Goal: Communication & Community: Answer question/provide support

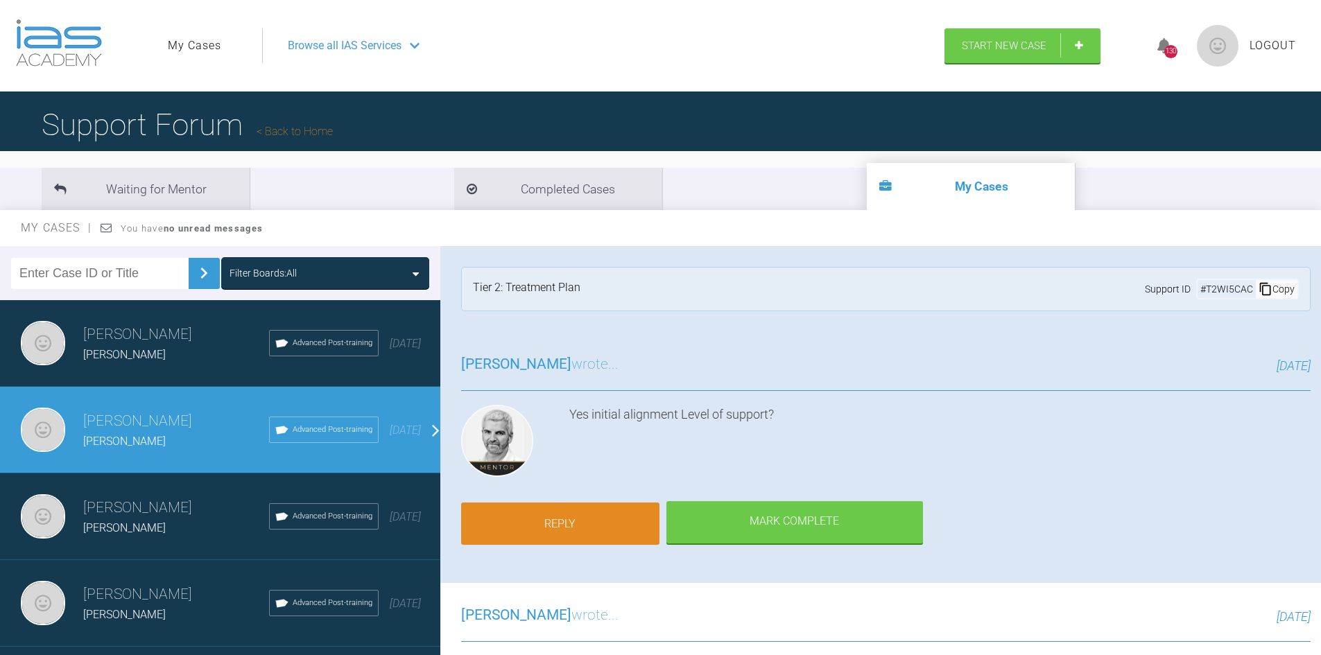
click at [557, 520] on link "Reply" at bounding box center [560, 524] width 198 height 43
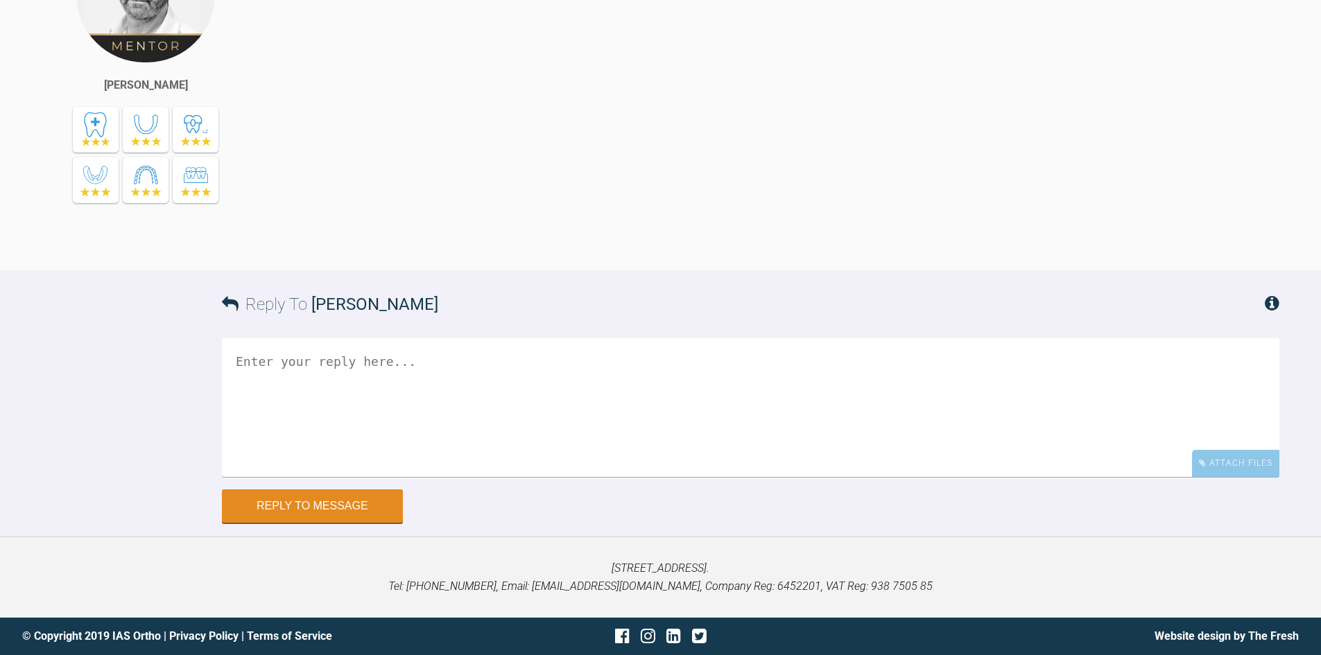
scroll to position [2232, 0]
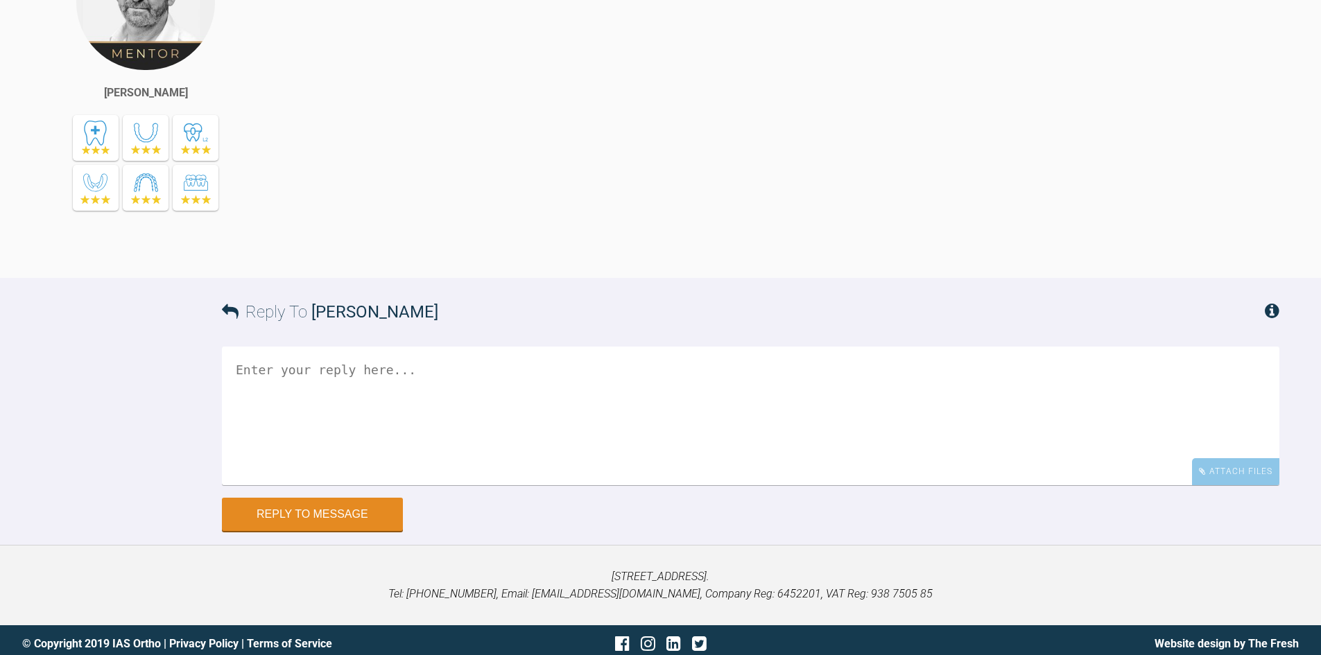
click at [410, 361] on textarea at bounding box center [751, 416] width 1058 height 139
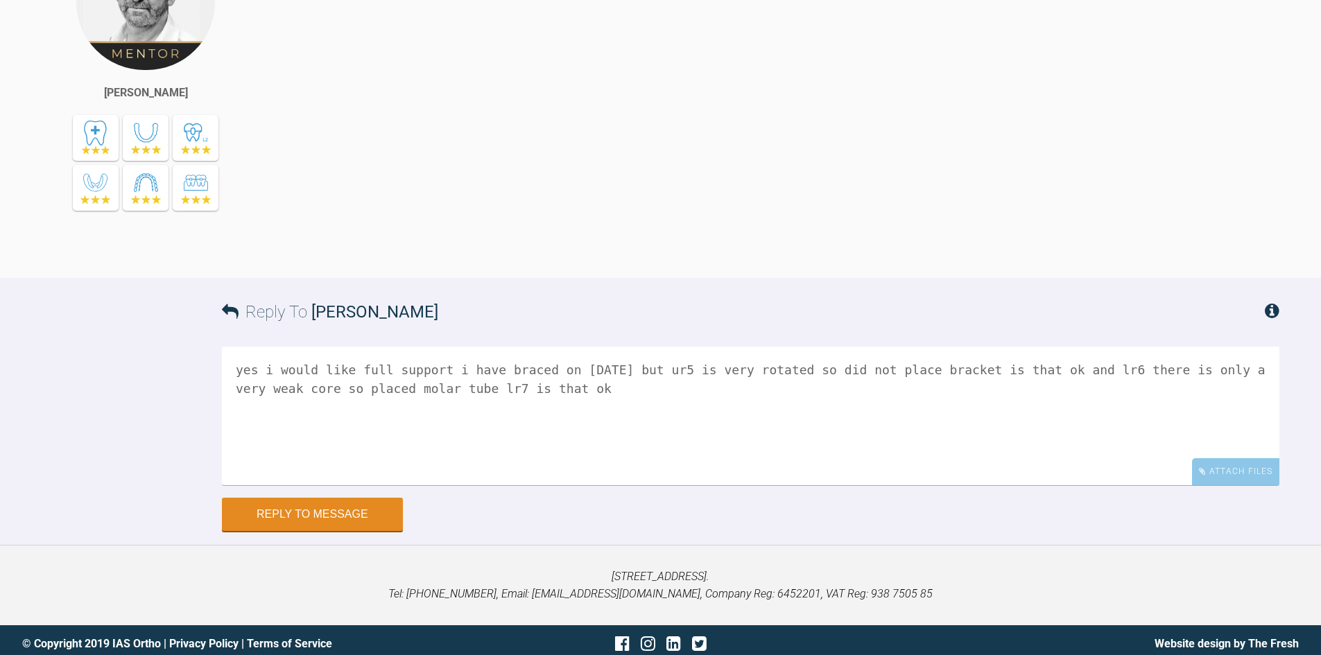
type textarea "yes i would like full support i have braced on [DATE] but ur5 is very rotated s…"
click at [263, 526] on form "Reply To [PERSON_NAME] yes i would like full support i have braced on [DATE] bu…" at bounding box center [660, 411] width 1321 height 266
drag, startPoint x: 279, startPoint y: 511, endPoint x: 460, endPoint y: 431, distance: 197.8
click at [280, 510] on button "Reply to Message" at bounding box center [312, 515] width 181 height 33
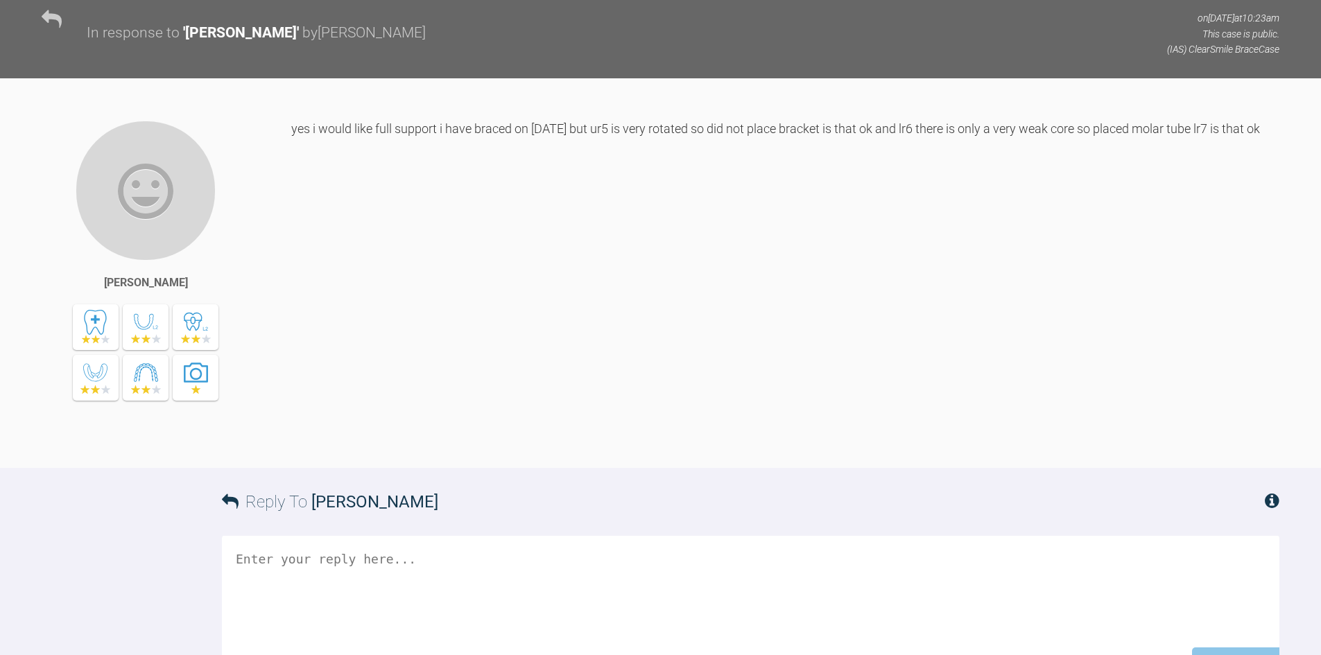
scroll to position [2712, 0]
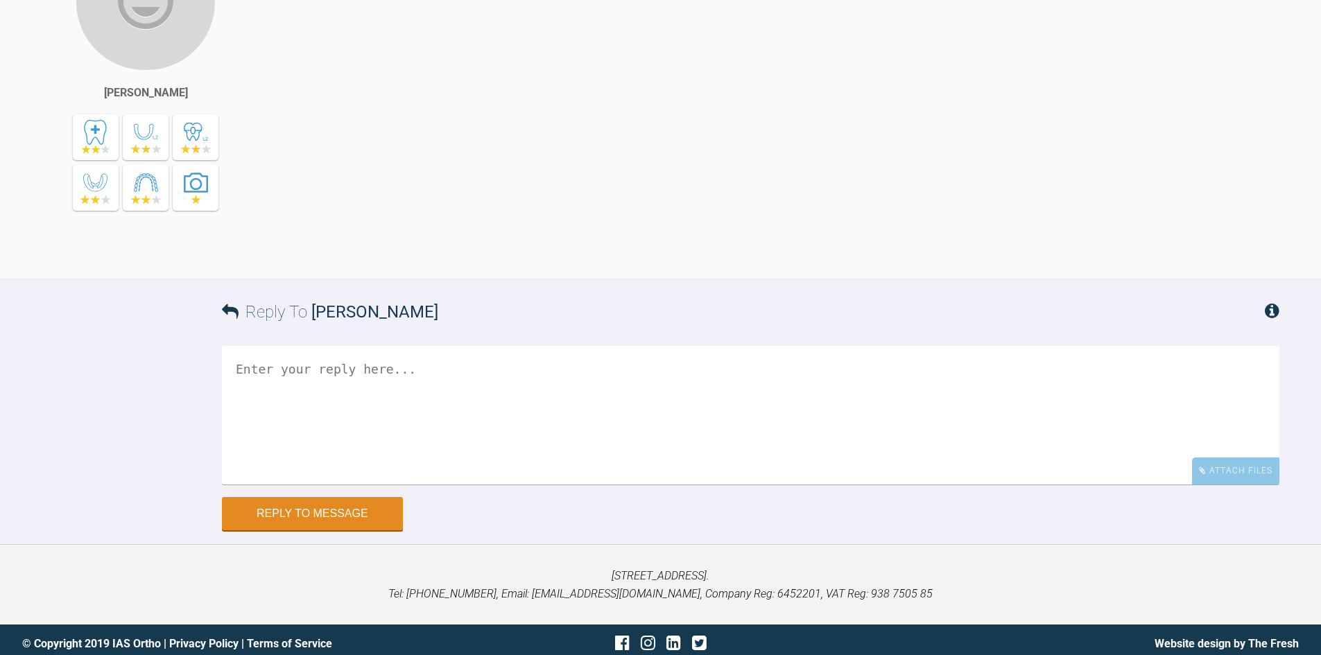
click at [791, 383] on textarea at bounding box center [751, 415] width 1058 height 139
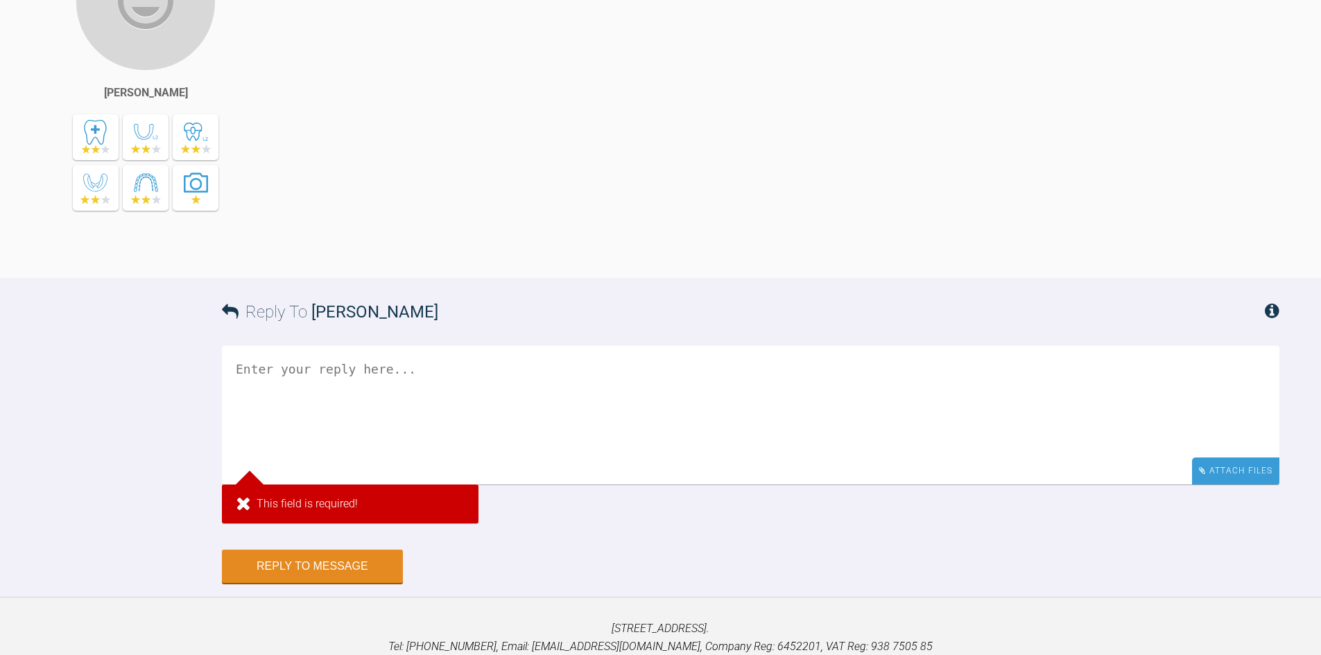
click at [1214, 462] on div "Attach Files" at bounding box center [1235, 471] width 87 height 27
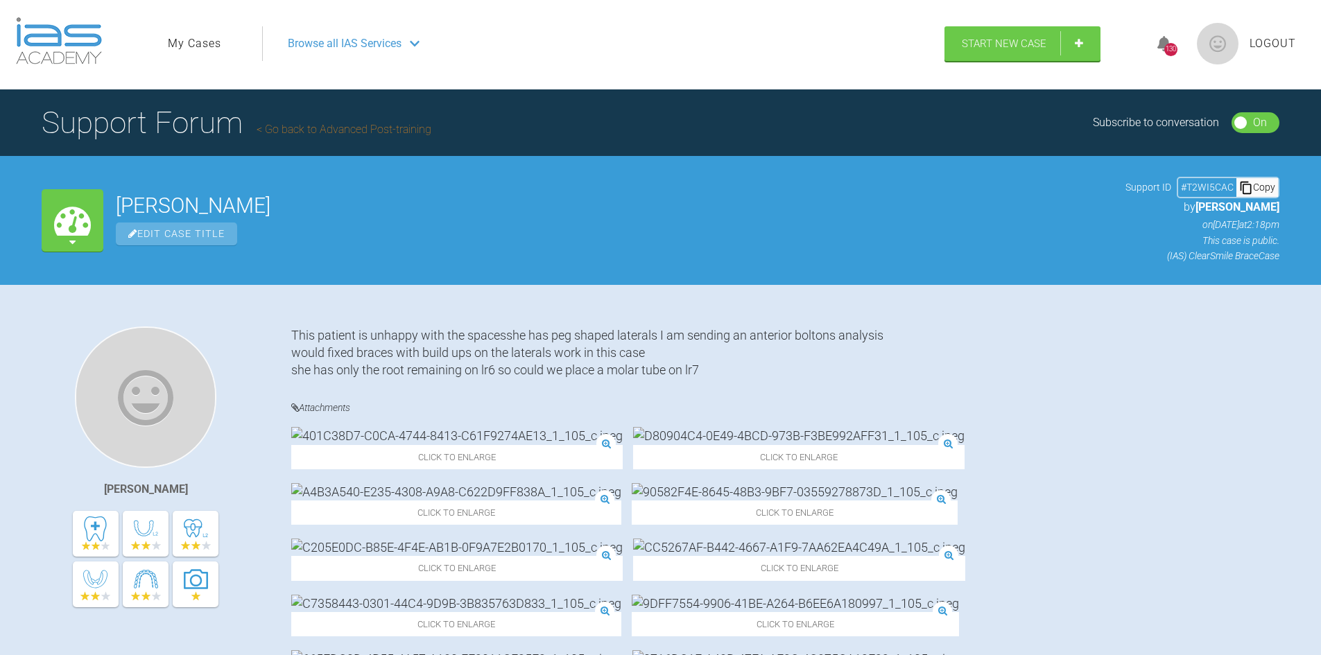
scroll to position [0, 0]
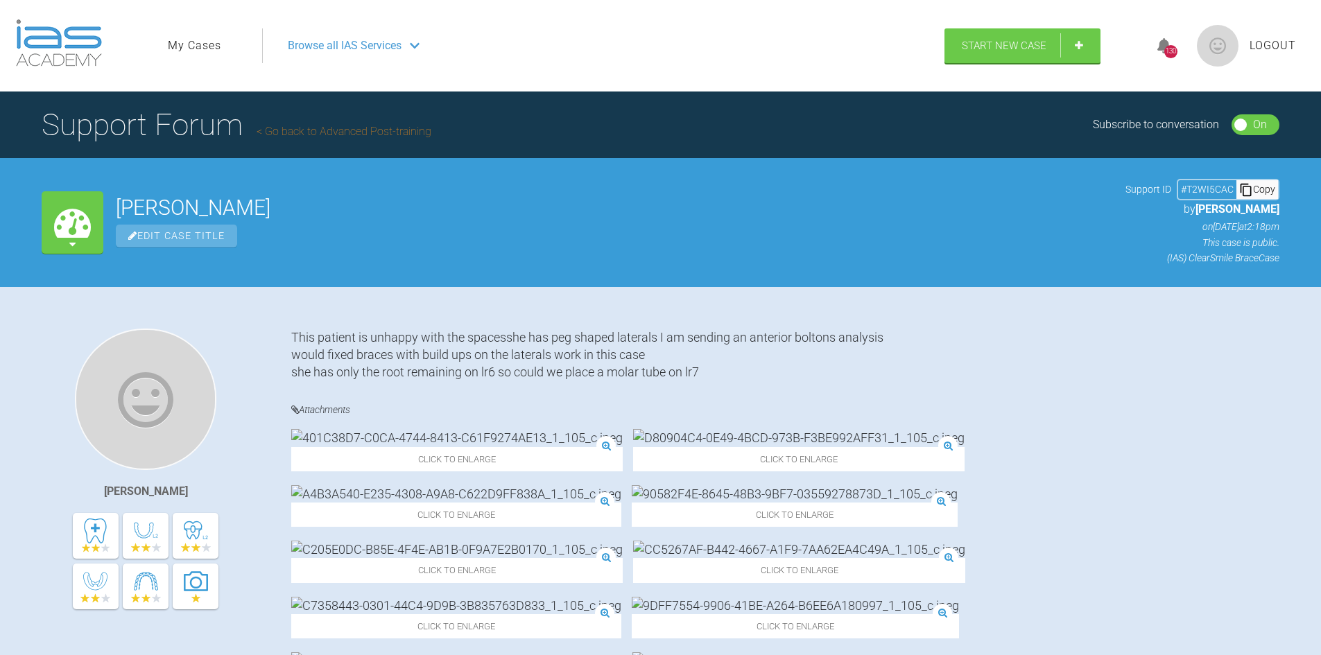
click at [210, 47] on link "My Cases" at bounding box center [194, 46] width 53 height 18
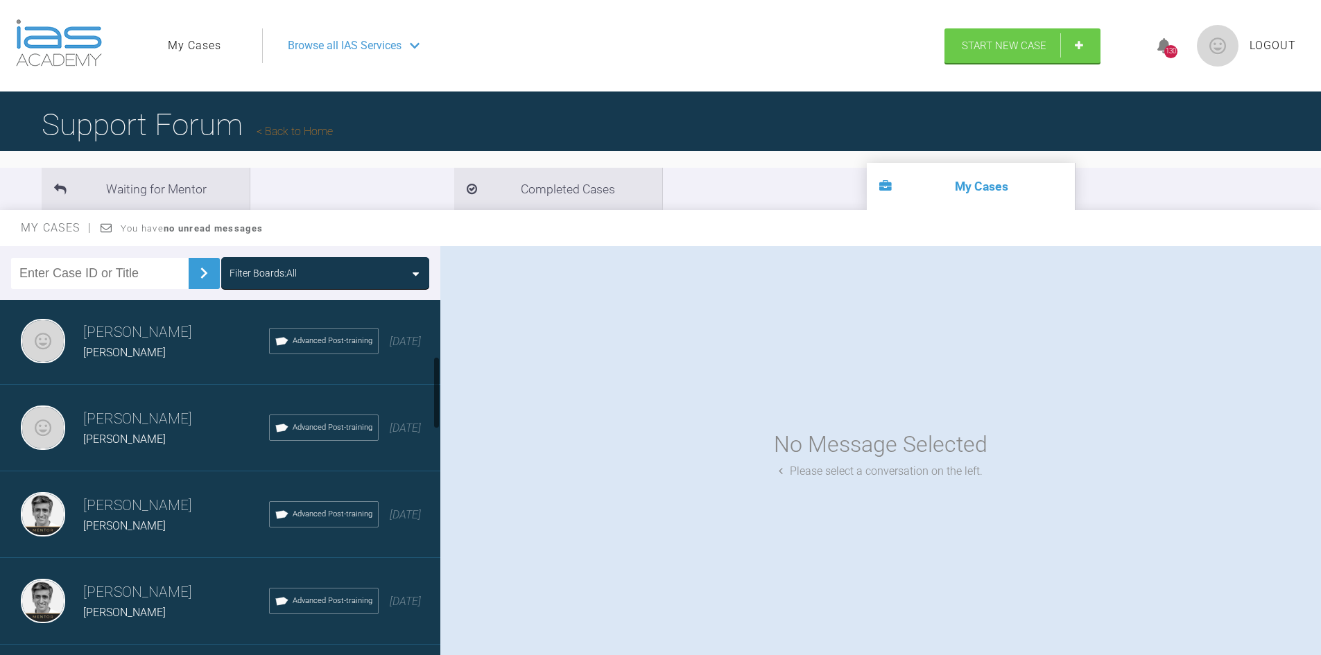
scroll to position [277, 0]
